Goal: Task Accomplishment & Management: Manage account settings

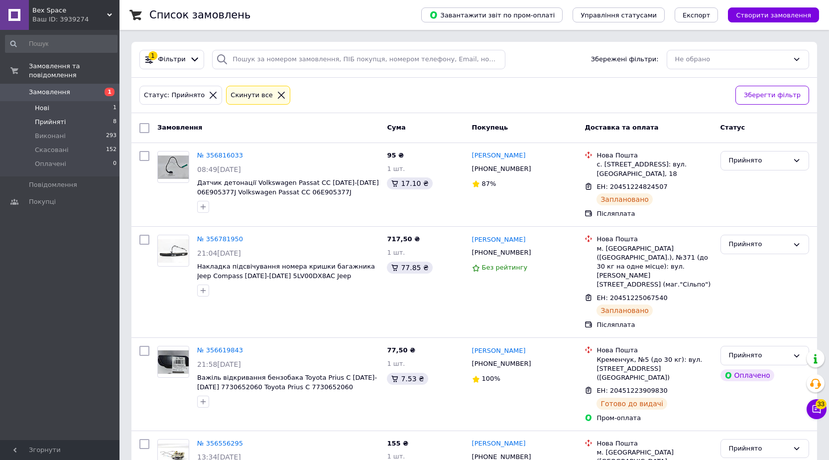
click at [79, 101] on li "Нові 1" at bounding box center [61, 108] width 123 height 14
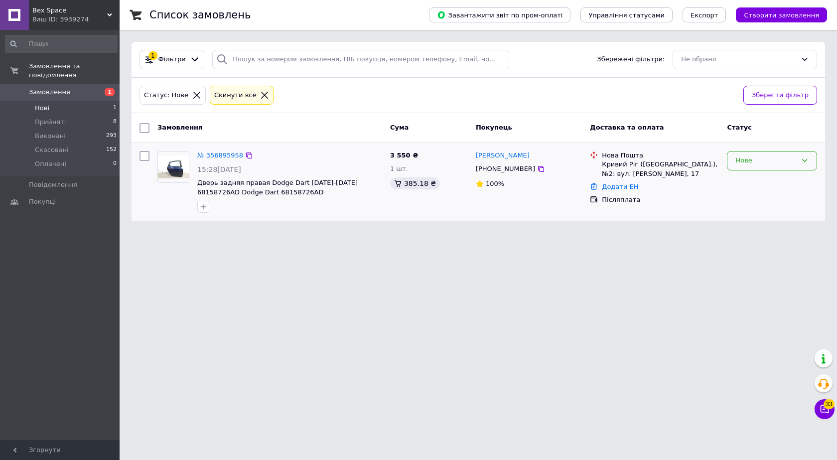
click at [804, 160] on icon at bounding box center [804, 160] width 8 height 8
click at [751, 180] on li "Прийнято" at bounding box center [771, 181] width 89 height 18
click at [239, 182] on span "Дверь задняя правая Dodge Dart 2013-2019 68158726AD Dodge Dart 68158726AD" at bounding box center [277, 187] width 160 height 17
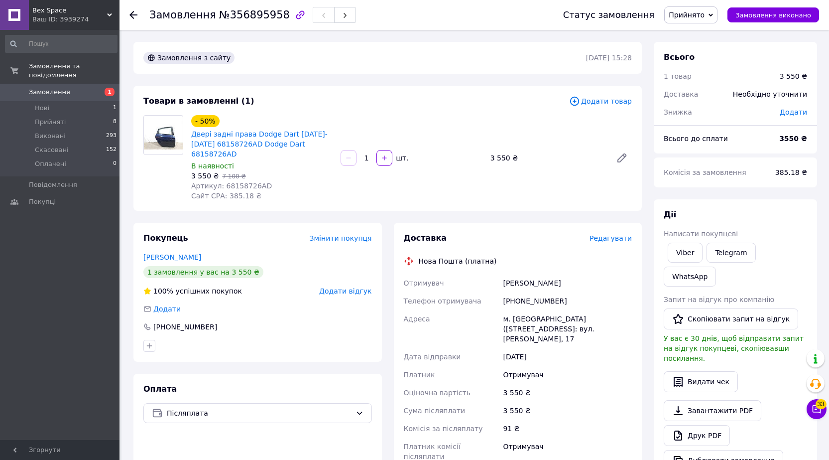
click at [131, 14] on use at bounding box center [134, 15] width 8 height 8
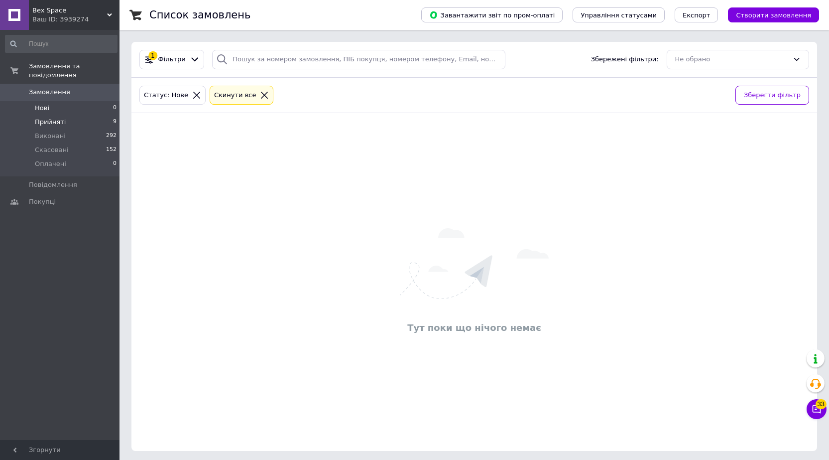
click at [59, 118] on span "Прийняті" at bounding box center [50, 122] width 31 height 9
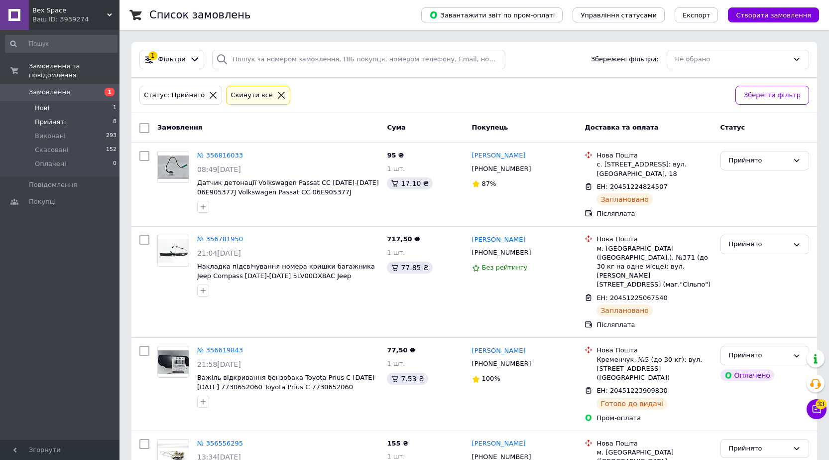
click at [65, 101] on li "Нові 1" at bounding box center [61, 108] width 123 height 14
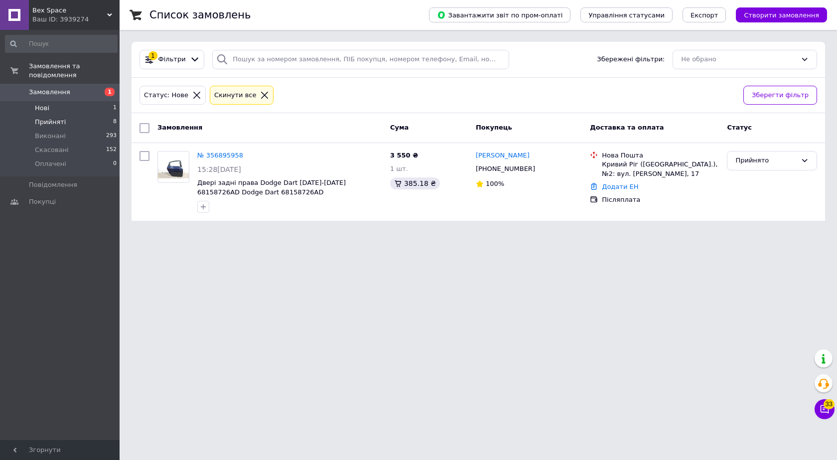
click at [59, 118] on span "Прийняті" at bounding box center [50, 122] width 31 height 9
